Goal: Check status: Check status

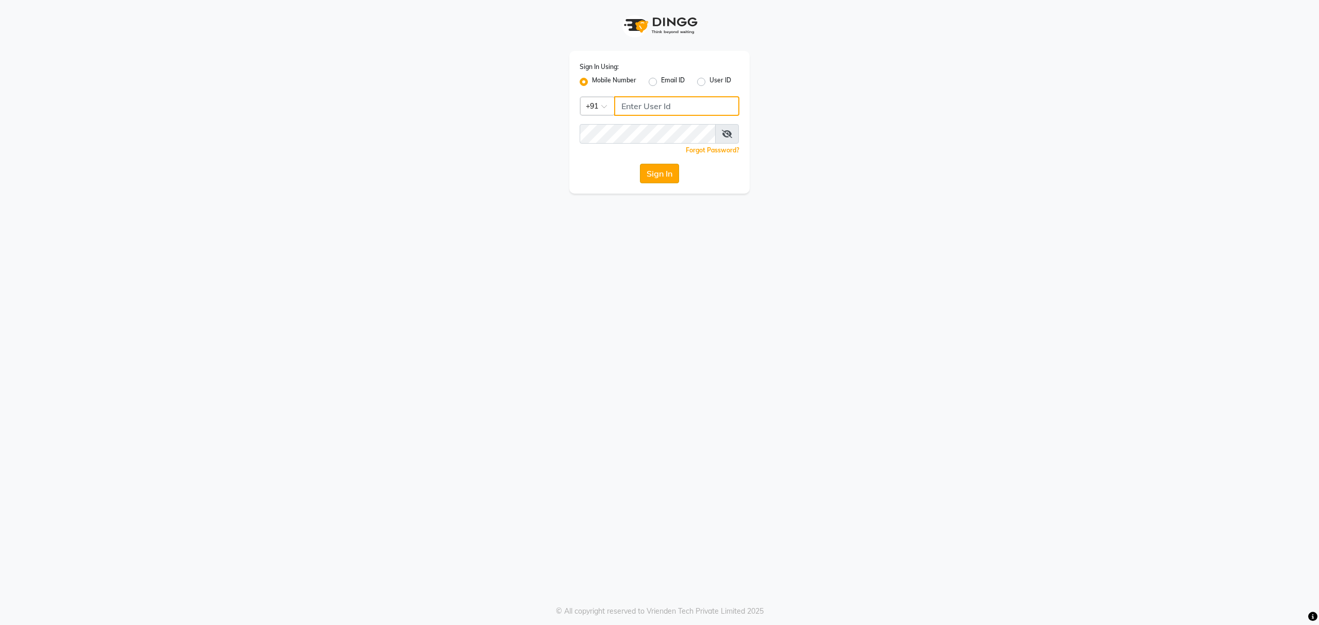
type input "8010688556"
click at [670, 179] on button "Sign In" at bounding box center [659, 174] width 39 height 20
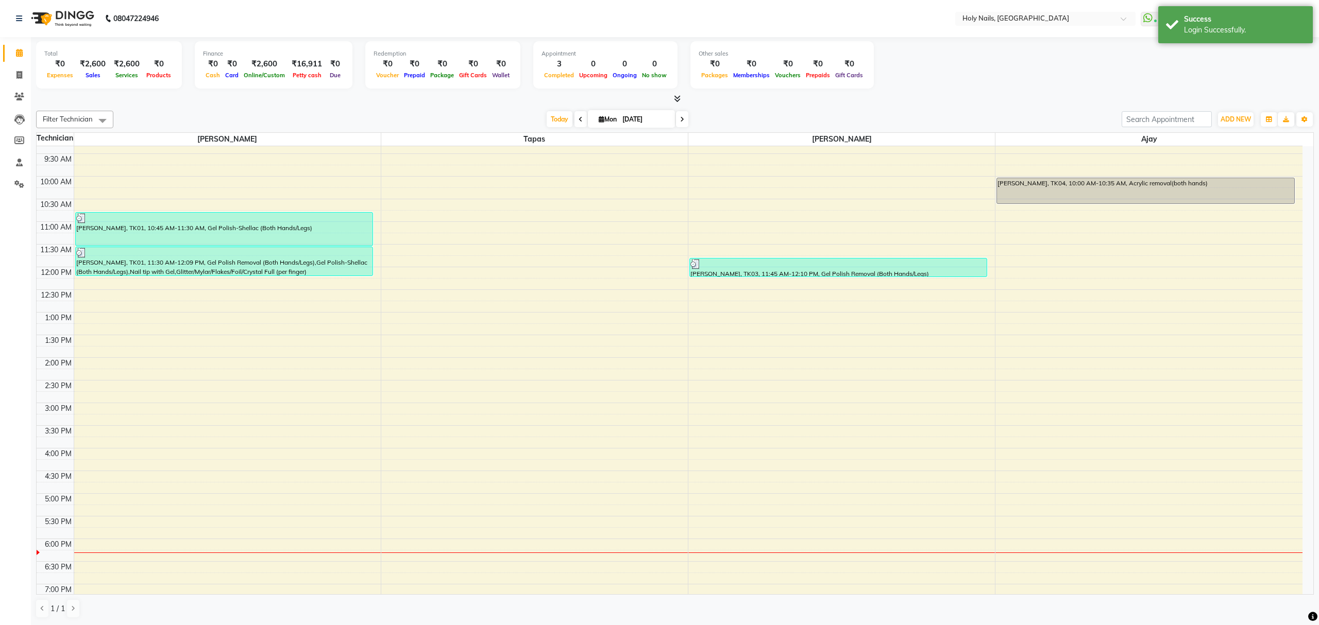
scroll to position [149, 0]
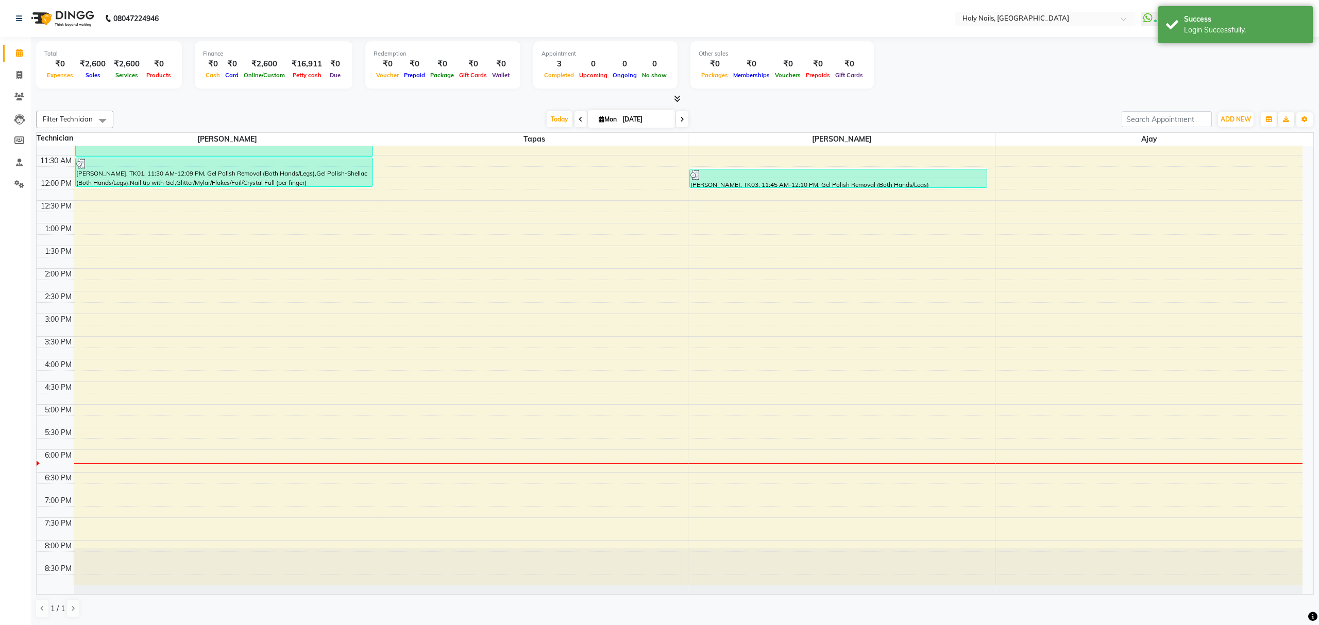
drag, startPoint x: 678, startPoint y: 122, endPoint x: 678, endPoint y: 128, distance: 6.7
click at [678, 128] on div "Filter Technician Select All [PERSON_NAME] Tapas [PERSON_NAME] [DATE] [DATE] To…" at bounding box center [675, 120] width 1278 height 18
click at [680, 122] on icon at bounding box center [682, 119] width 4 height 6
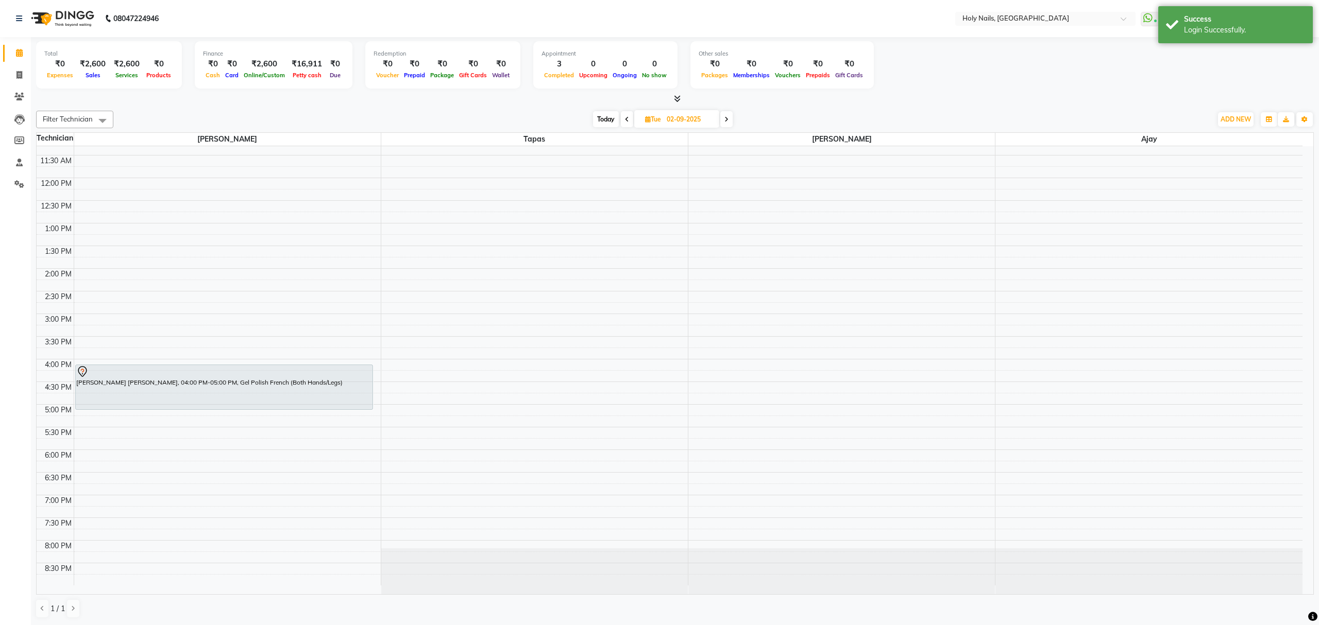
click at [602, 118] on span "Today" at bounding box center [606, 119] width 26 height 16
type input "[DATE]"
